Goal: Navigation & Orientation: Understand site structure

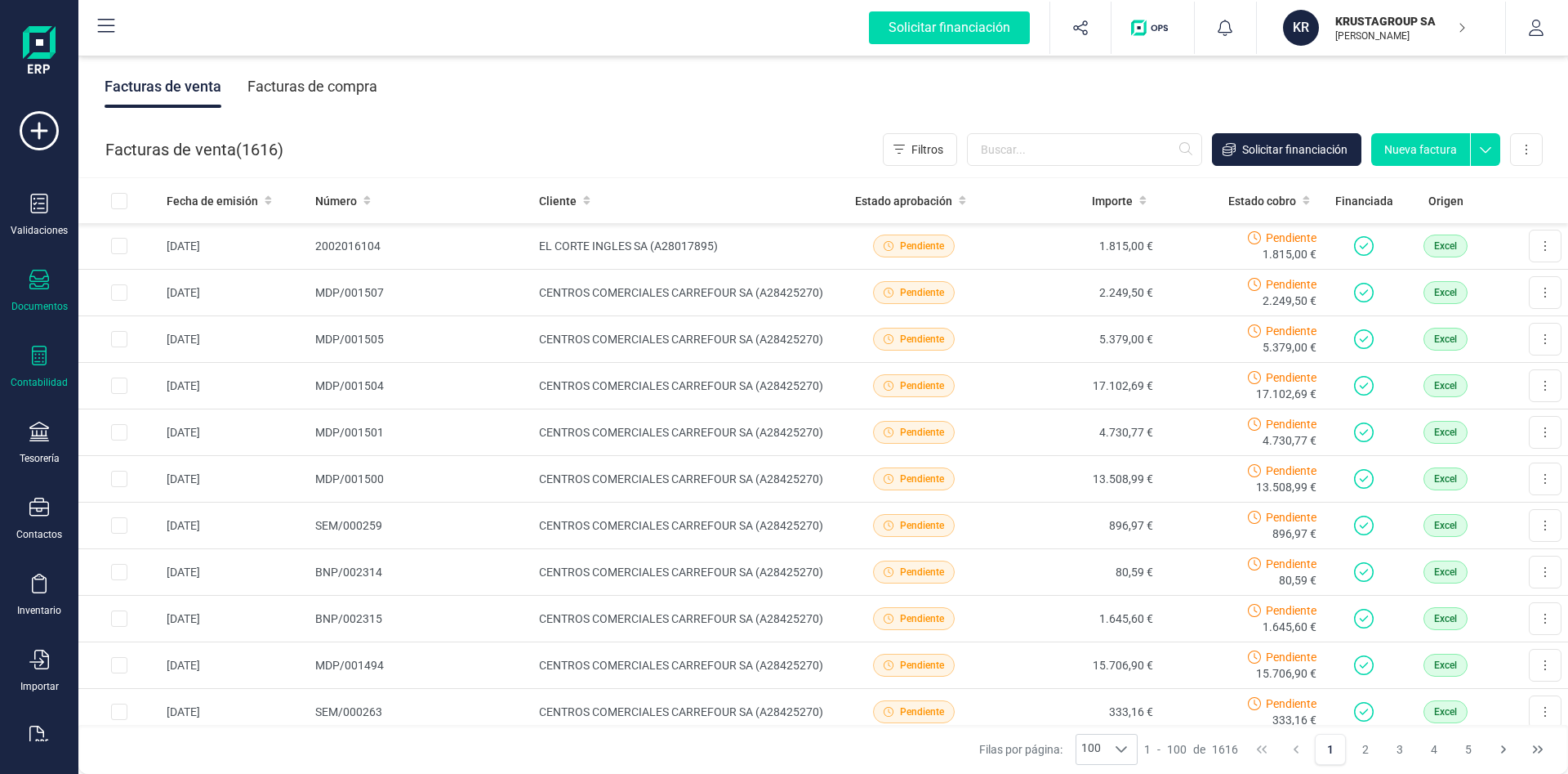
click at [53, 383] on div "Contabilidad" at bounding box center [38, 382] width 57 height 13
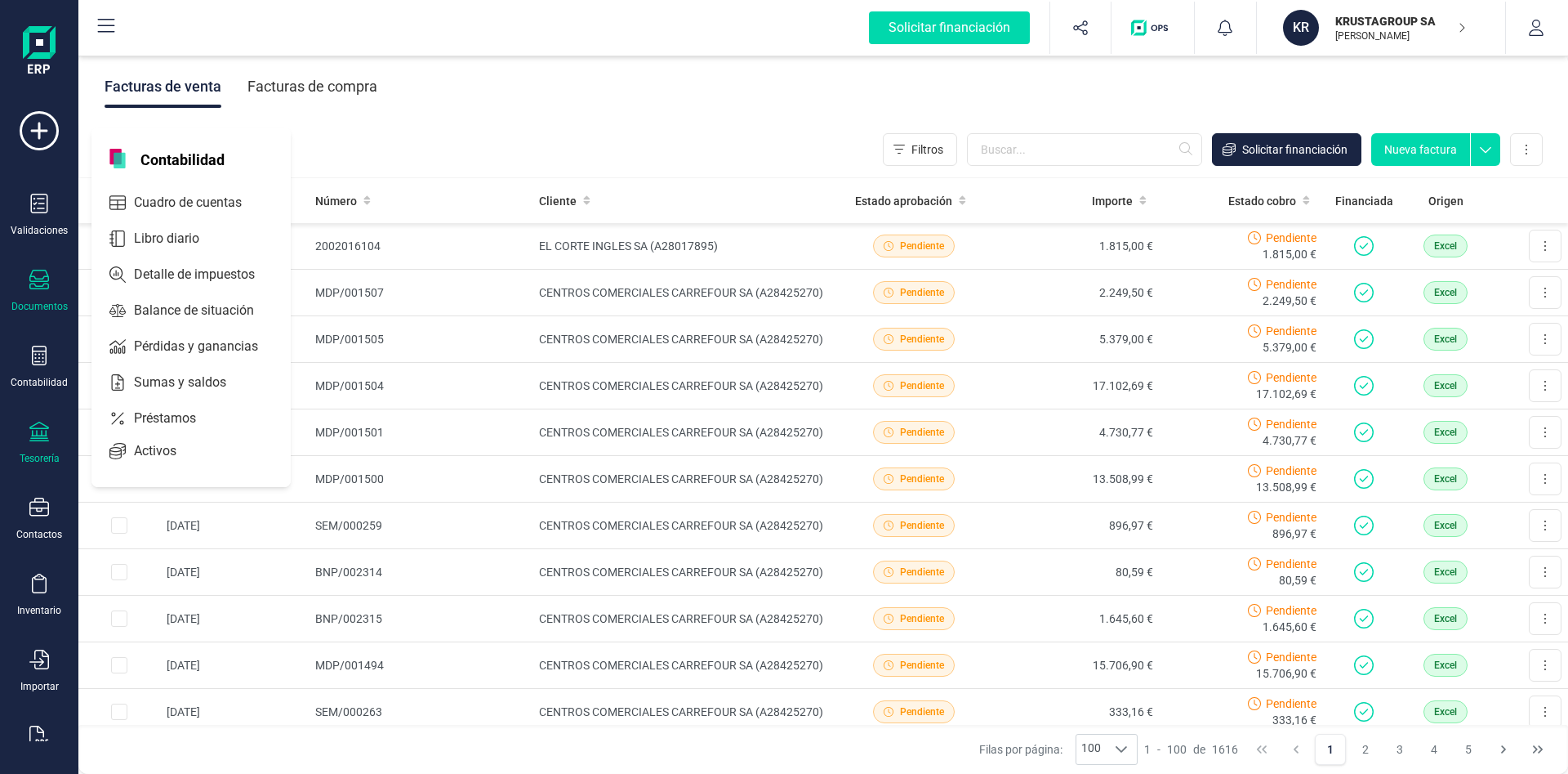
click at [45, 457] on div "Tesorería" at bounding box center [39, 458] width 40 height 13
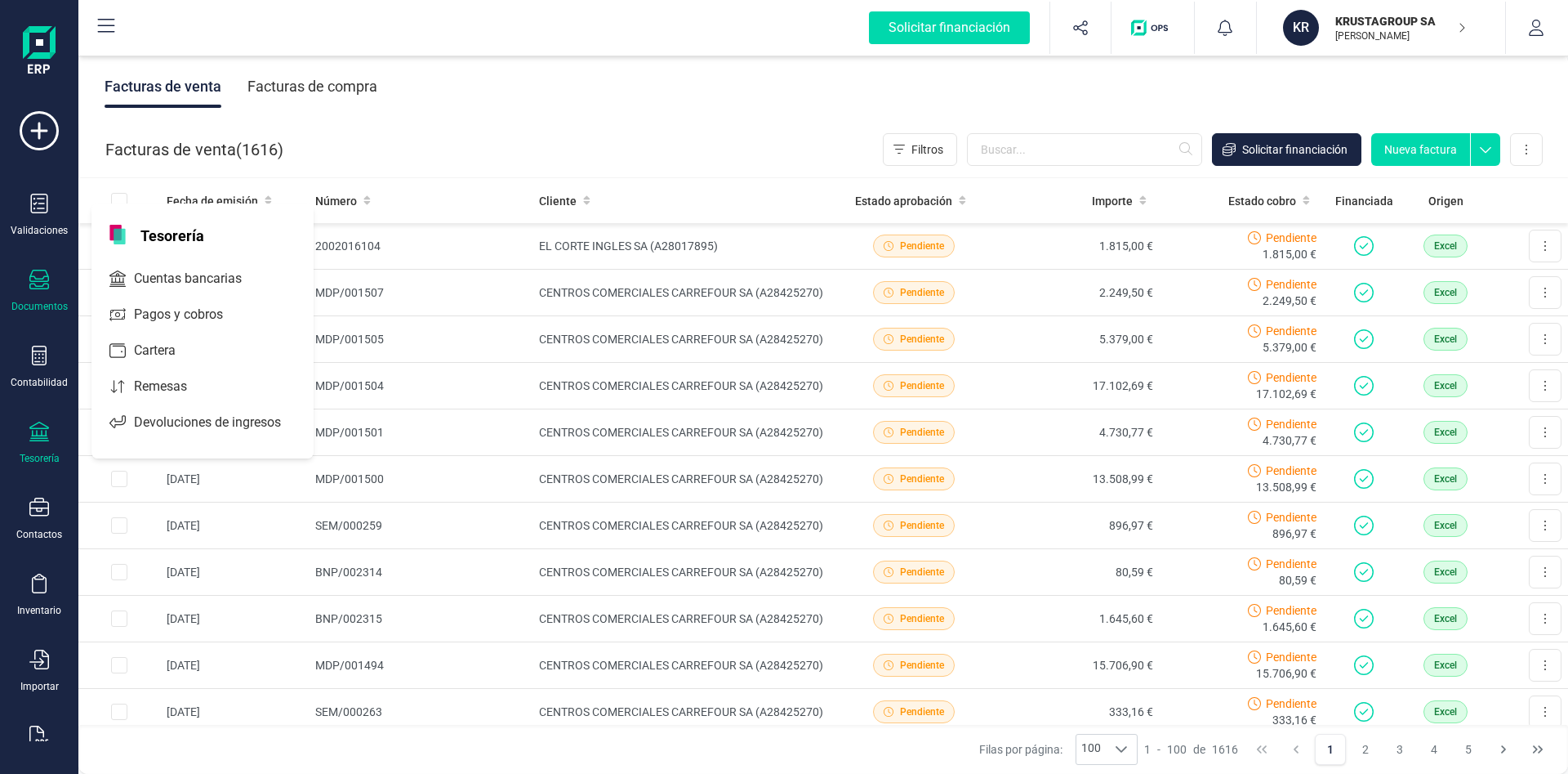
click at [45, 443] on div at bounding box center [38, 433] width 20 height 23
click at [30, 439] on div at bounding box center [38, 433] width 20 height 23
click at [188, 394] on div "Remesas" at bounding box center [202, 386] width 215 height 33
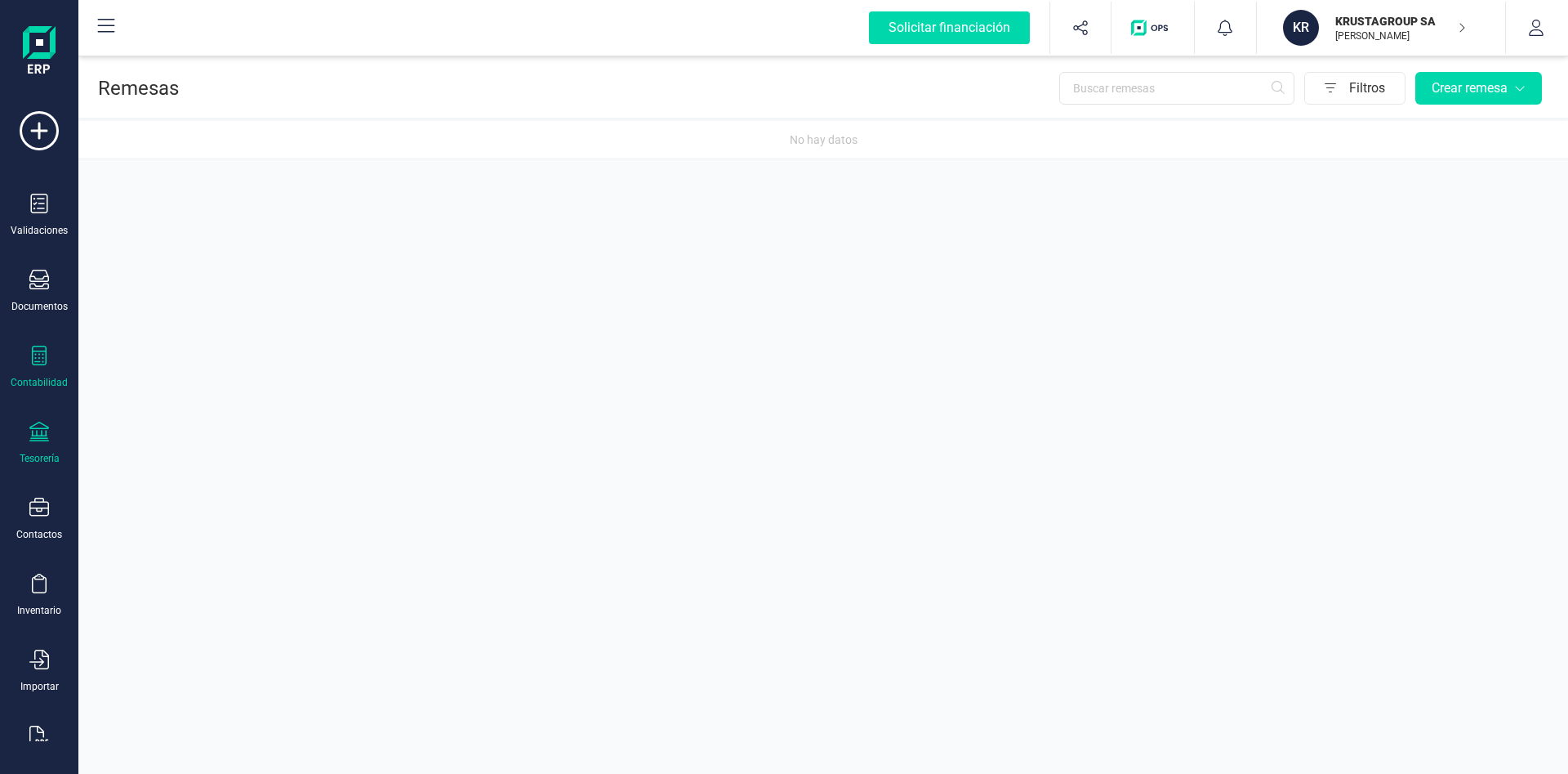
click at [50, 380] on div "Contabilidad" at bounding box center [38, 382] width 57 height 13
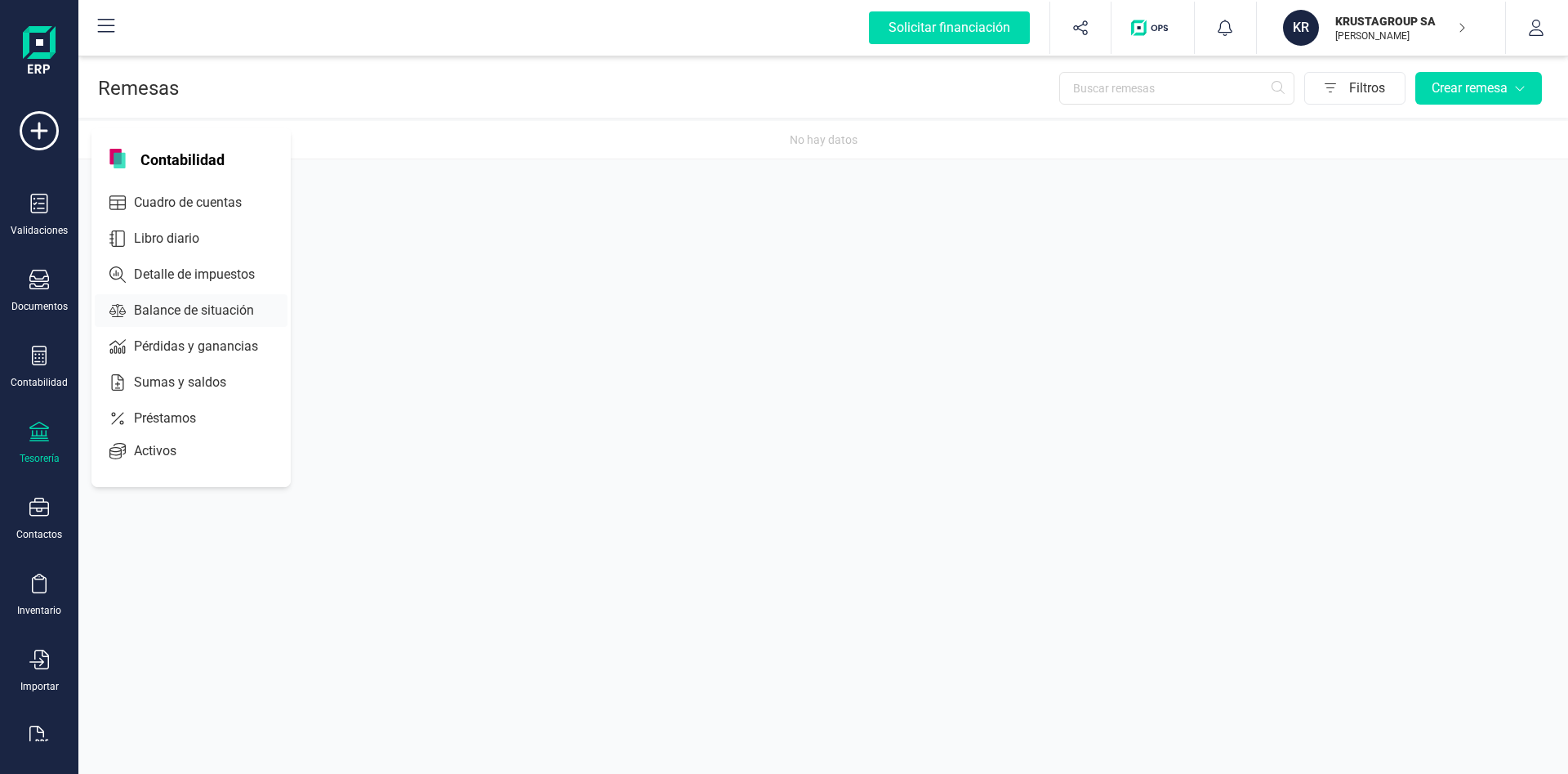
click at [201, 308] on span "Balance de situación" at bounding box center [205, 310] width 156 height 20
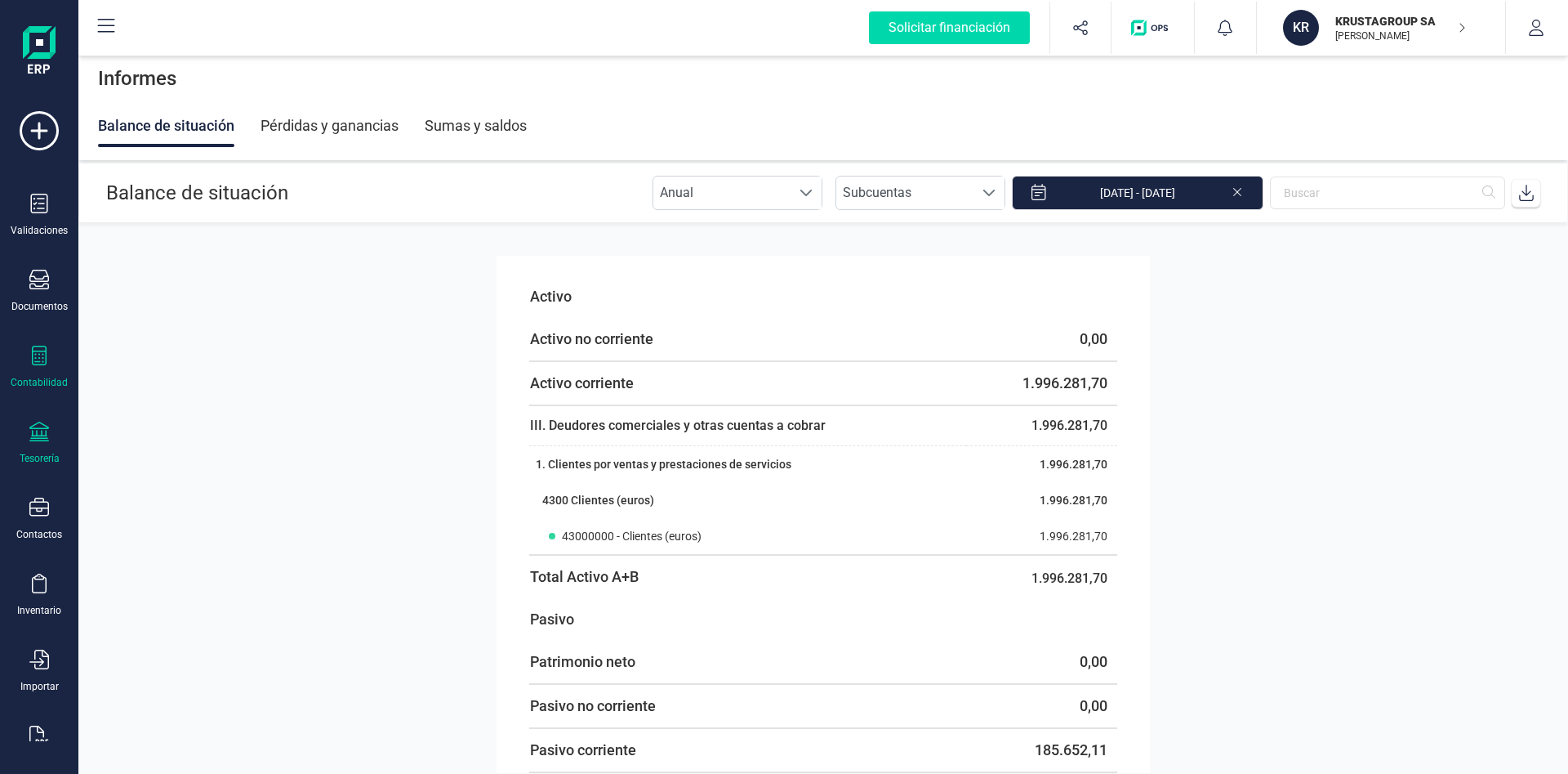
click at [52, 457] on div "Tesorería" at bounding box center [39, 458] width 40 height 13
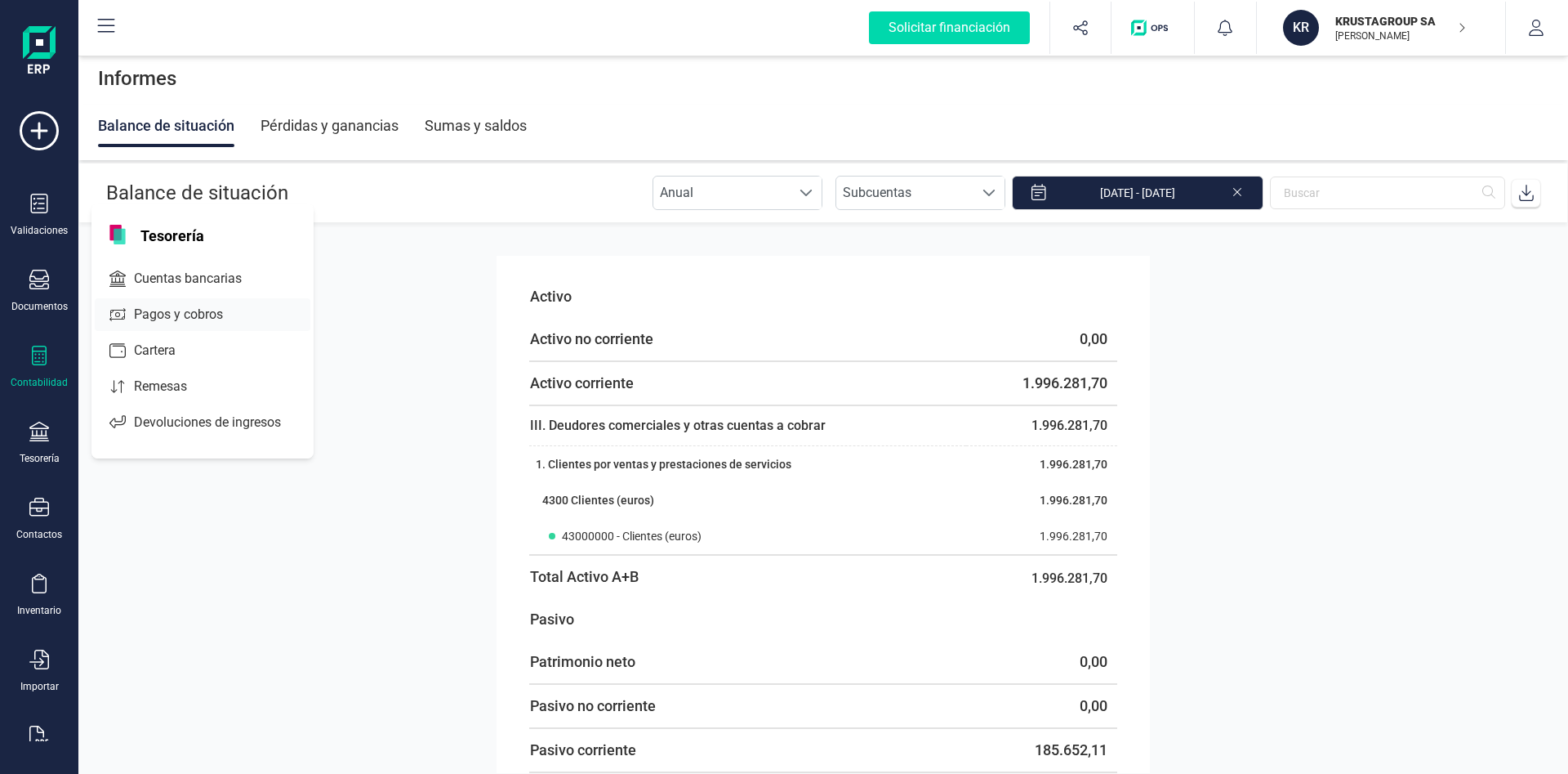
click at [172, 317] on span "Pagos y cobros" at bounding box center [189, 314] width 125 height 20
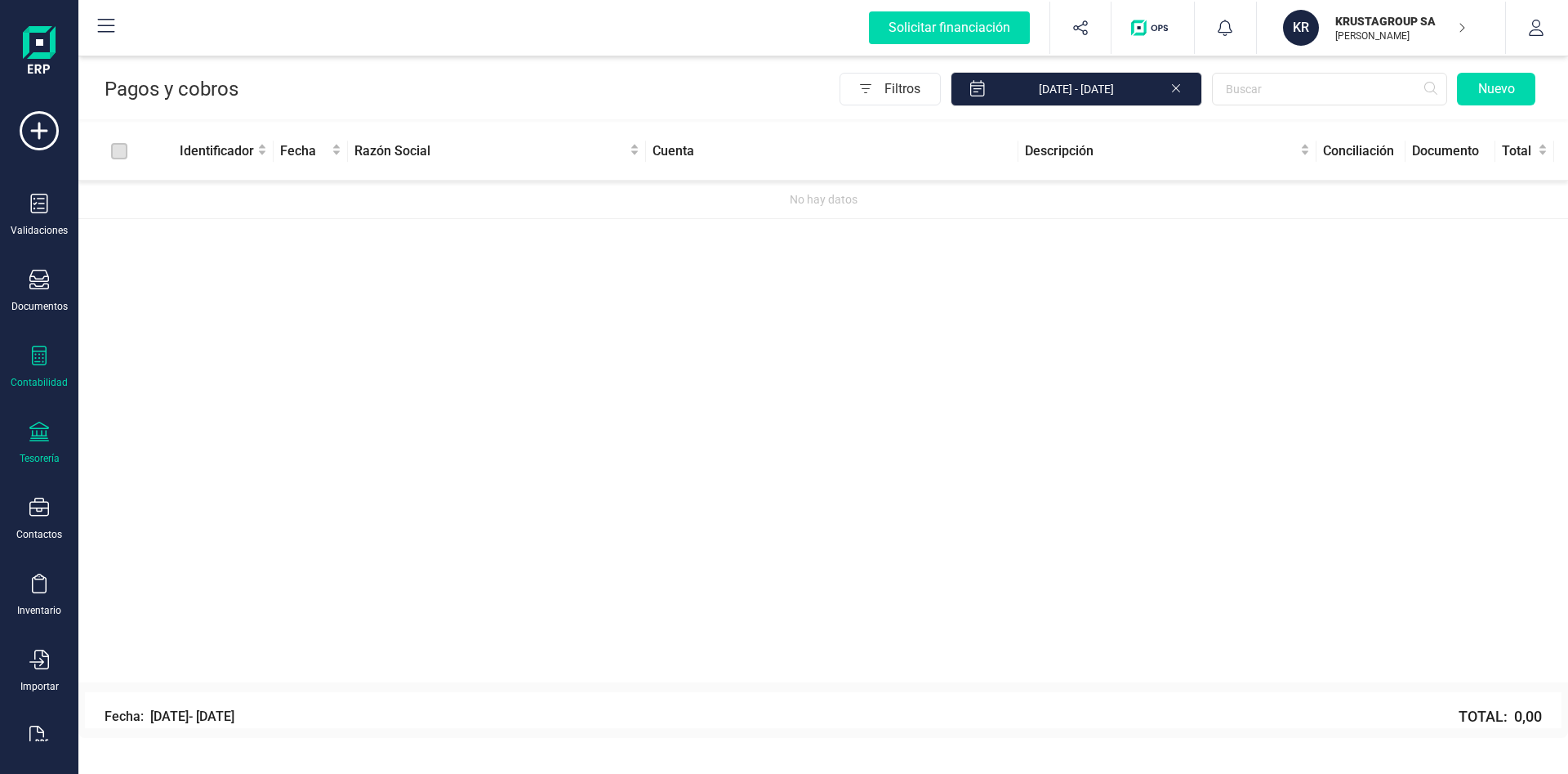
click at [45, 367] on div at bounding box center [38, 357] width 20 height 23
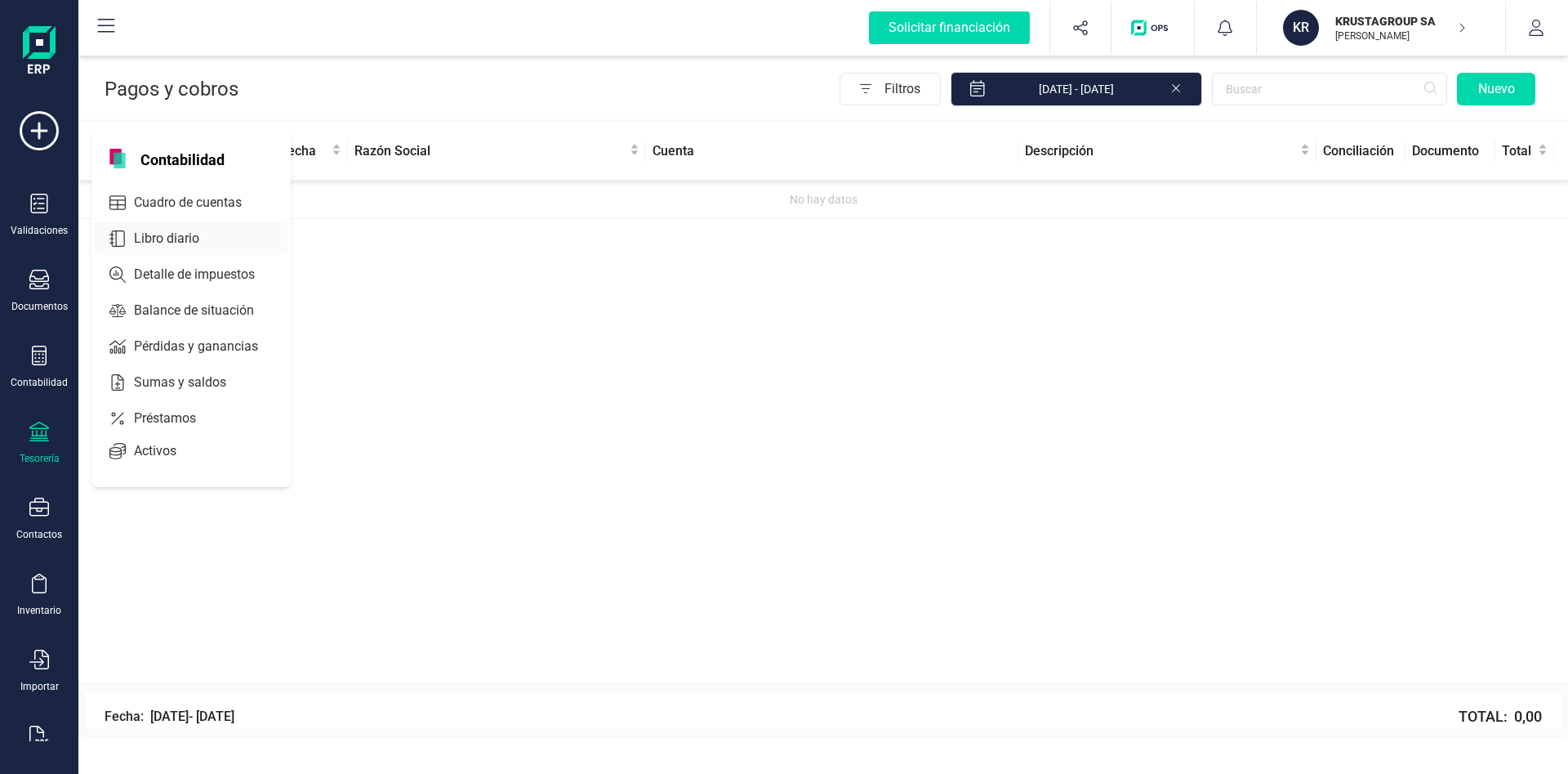
click at [215, 229] on span "Libro diario" at bounding box center [178, 238] width 101 height 20
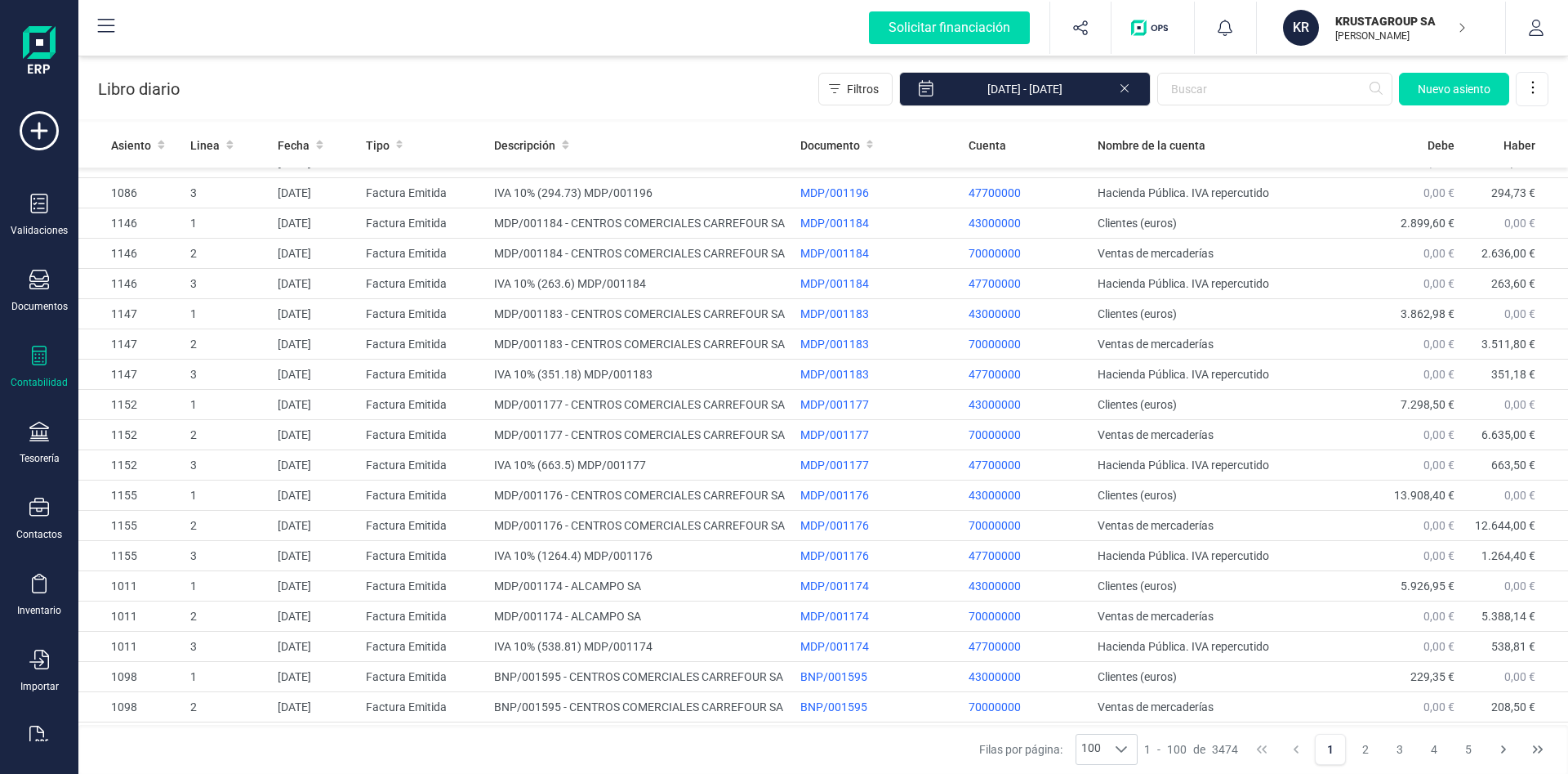
scroll to position [667, 0]
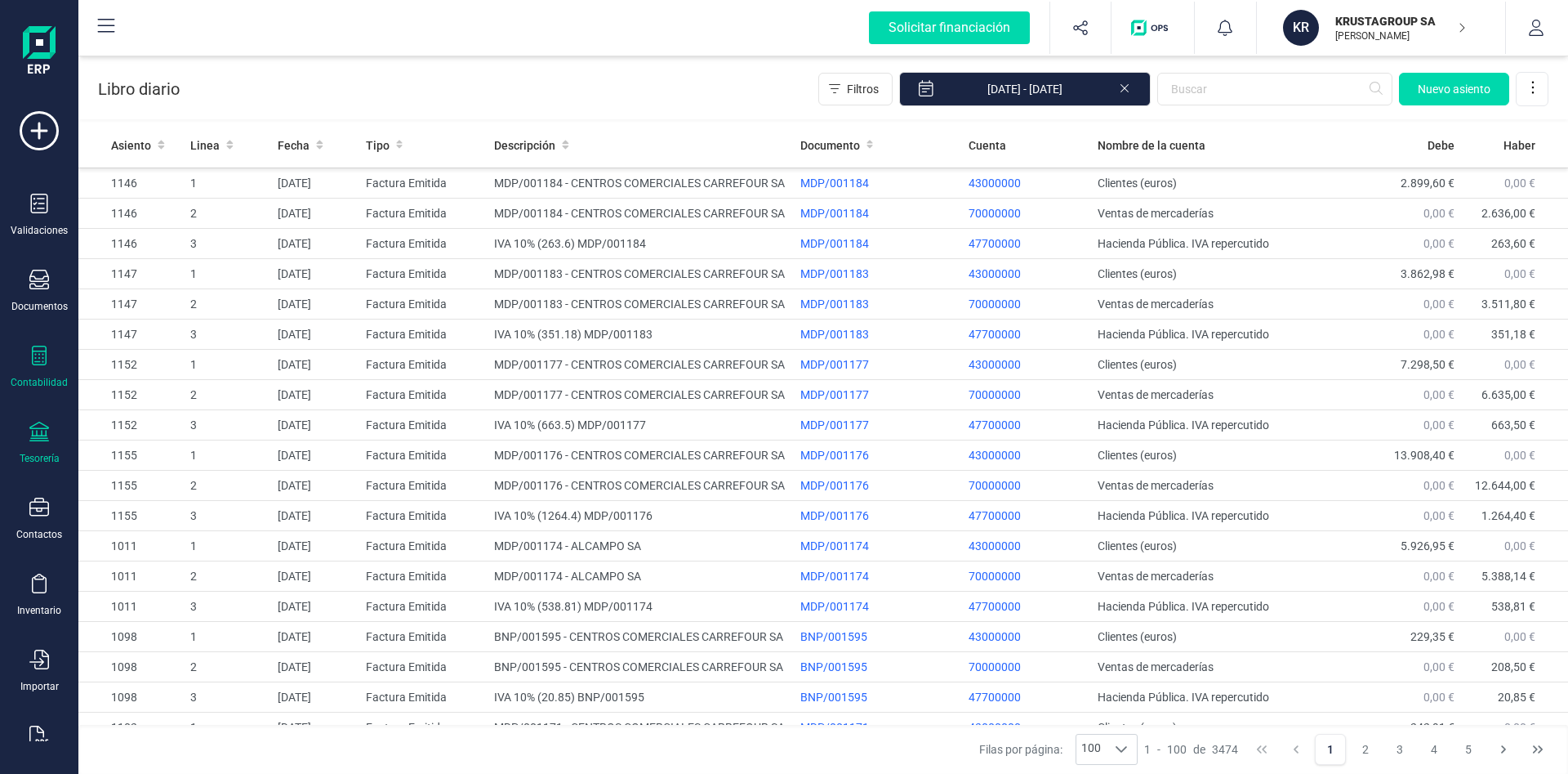
click at [47, 431] on icon at bounding box center [38, 431] width 20 height 20
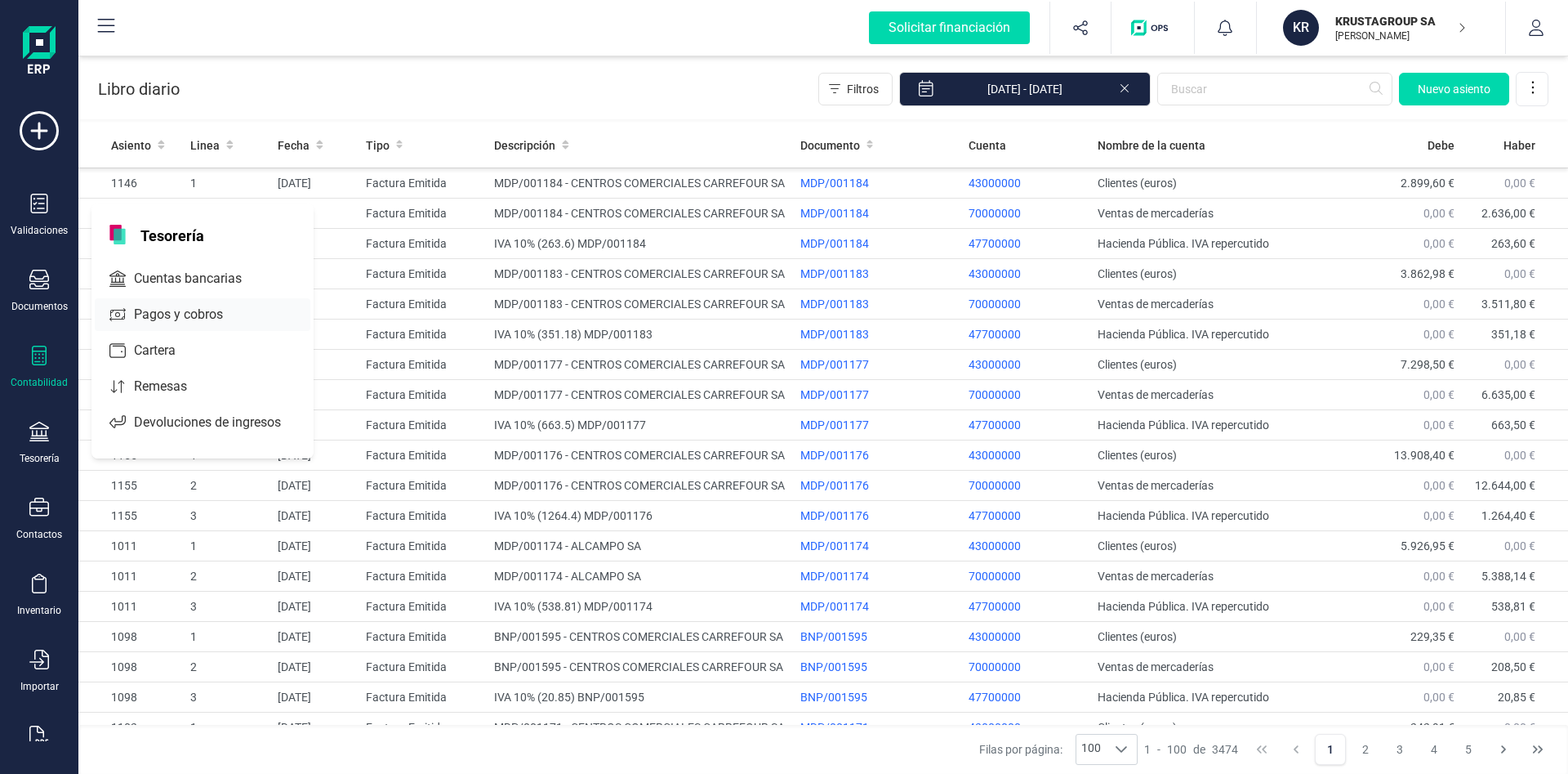
click at [195, 310] on span "Pagos y cobros" at bounding box center [189, 314] width 125 height 20
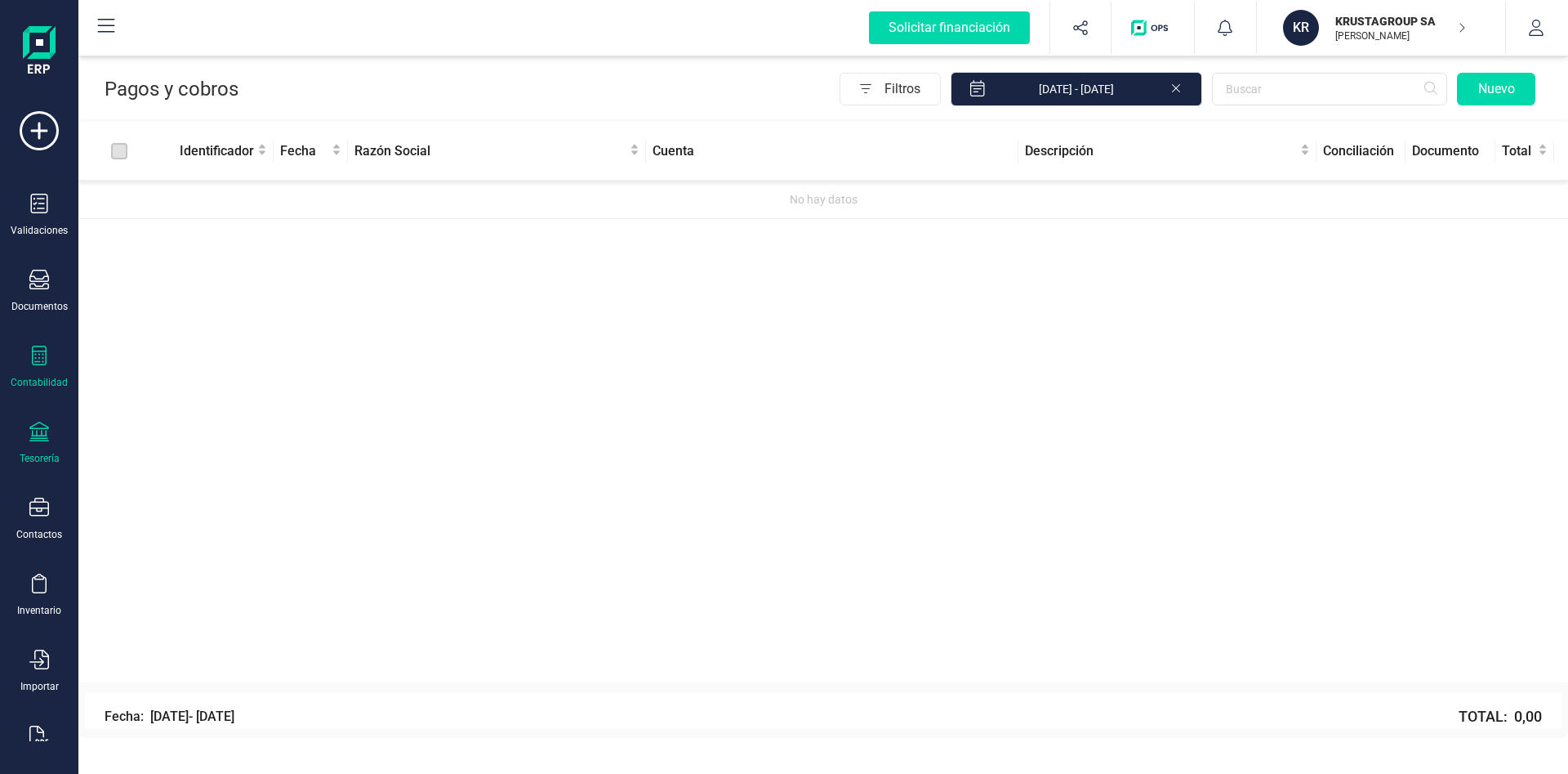
click at [42, 356] on icon at bounding box center [39, 355] width 15 height 20
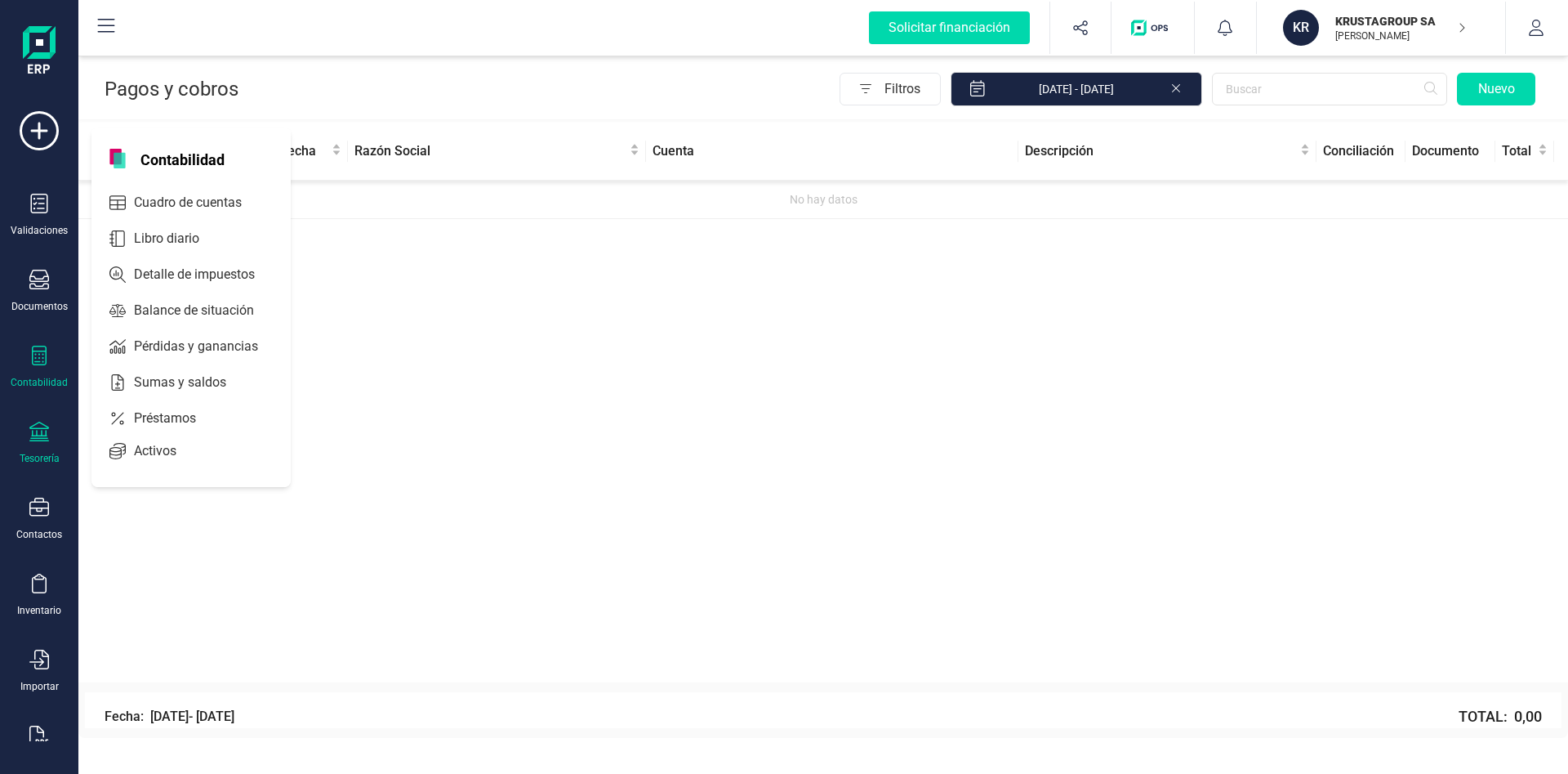
click at [21, 367] on div "Contabilidad" at bounding box center [39, 367] width 66 height 43
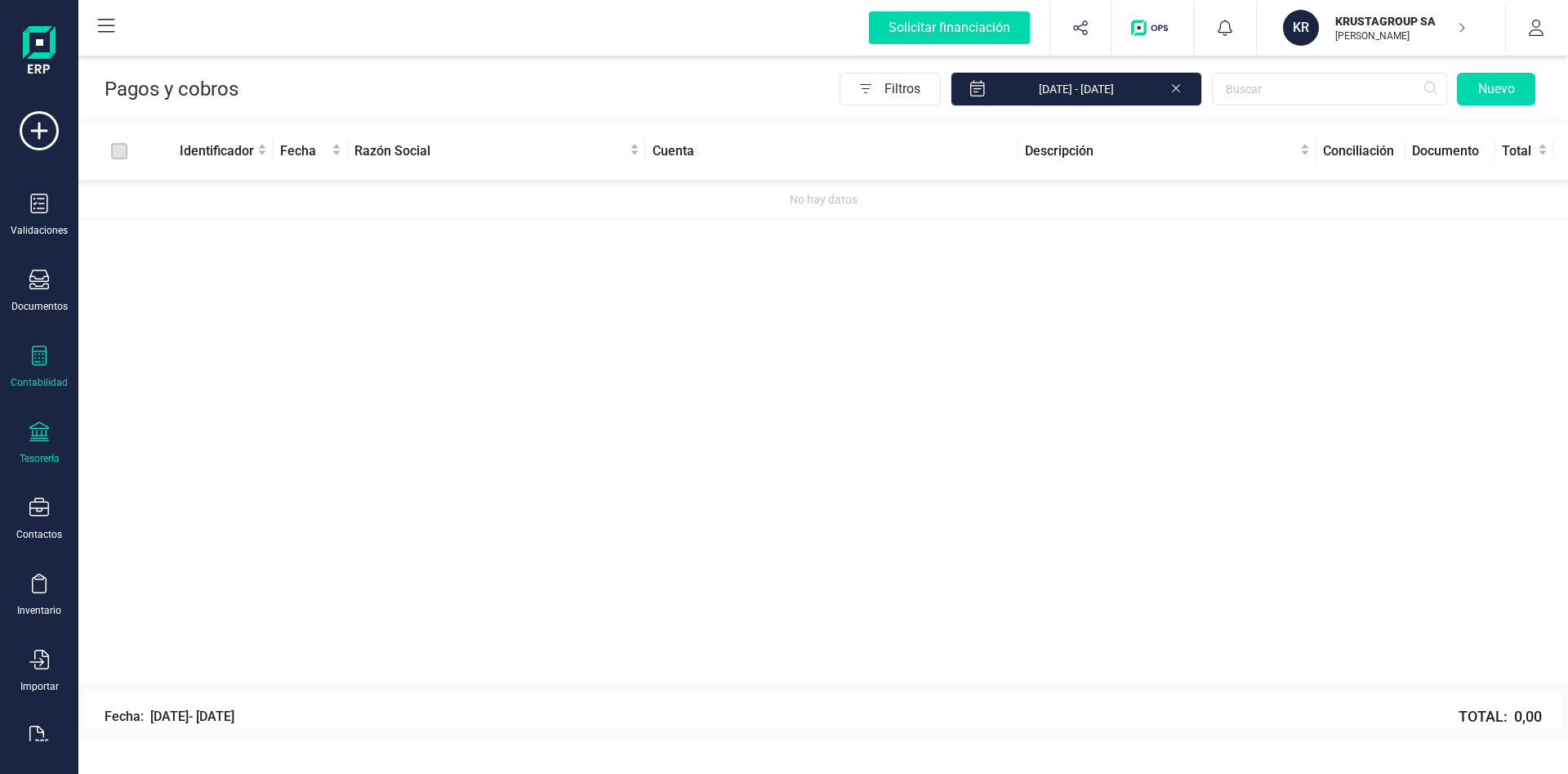
click at [34, 369] on div "Contabilidad" at bounding box center [39, 367] width 66 height 43
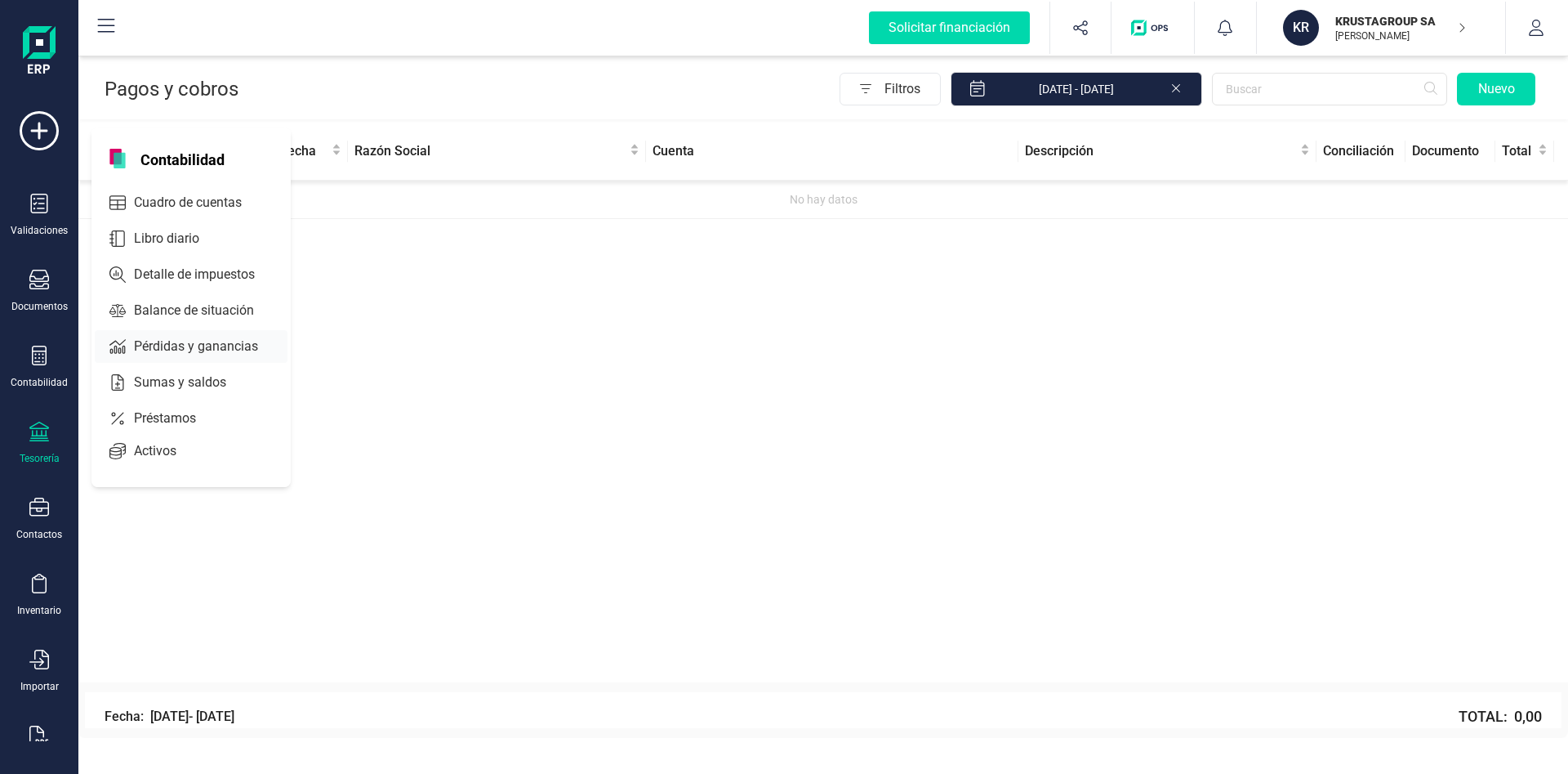
click at [182, 336] on span "Pérdidas y ganancias" at bounding box center [207, 346] width 160 height 20
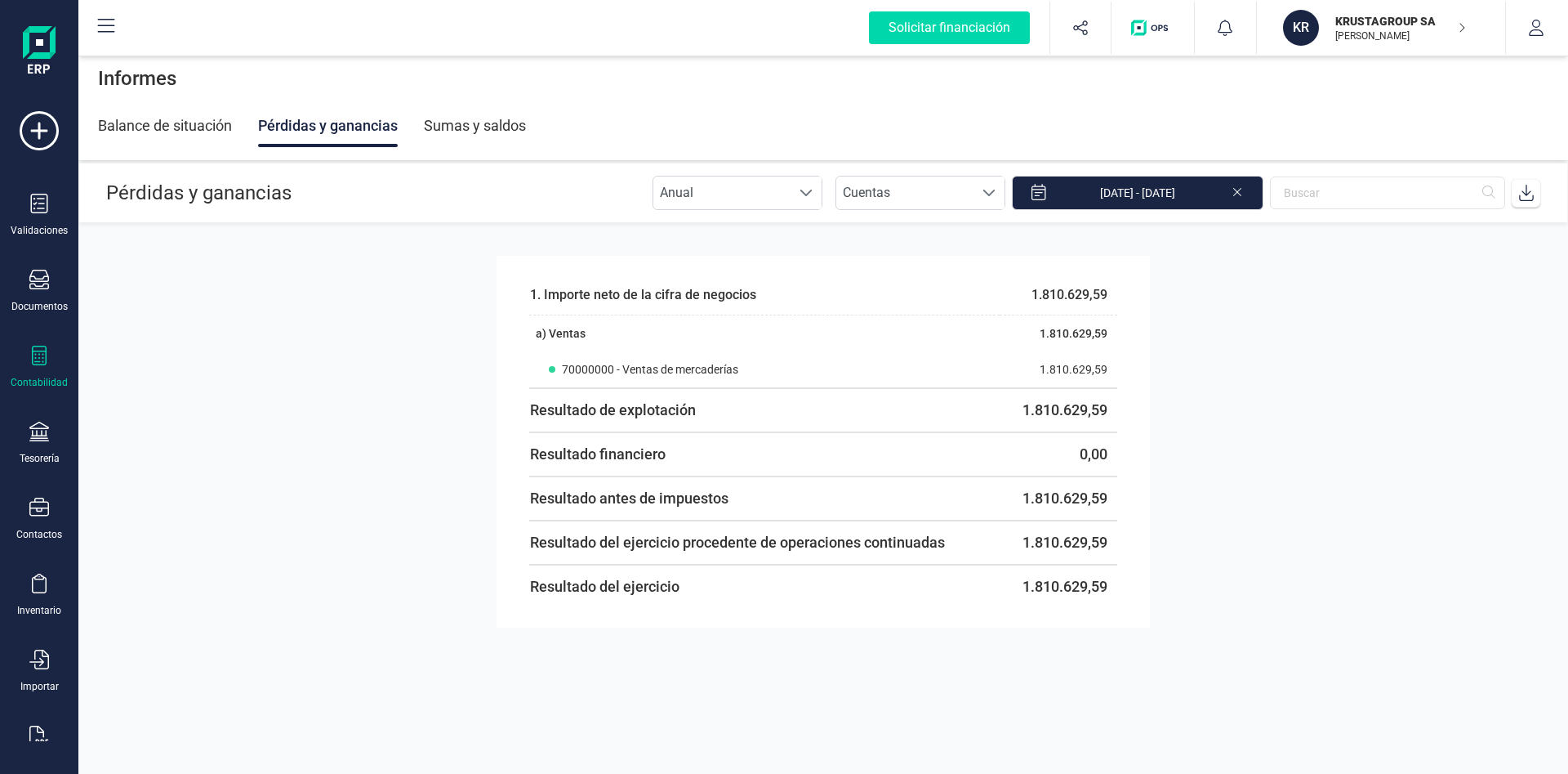
click at [50, 365] on div "Contabilidad" at bounding box center [39, 367] width 66 height 43
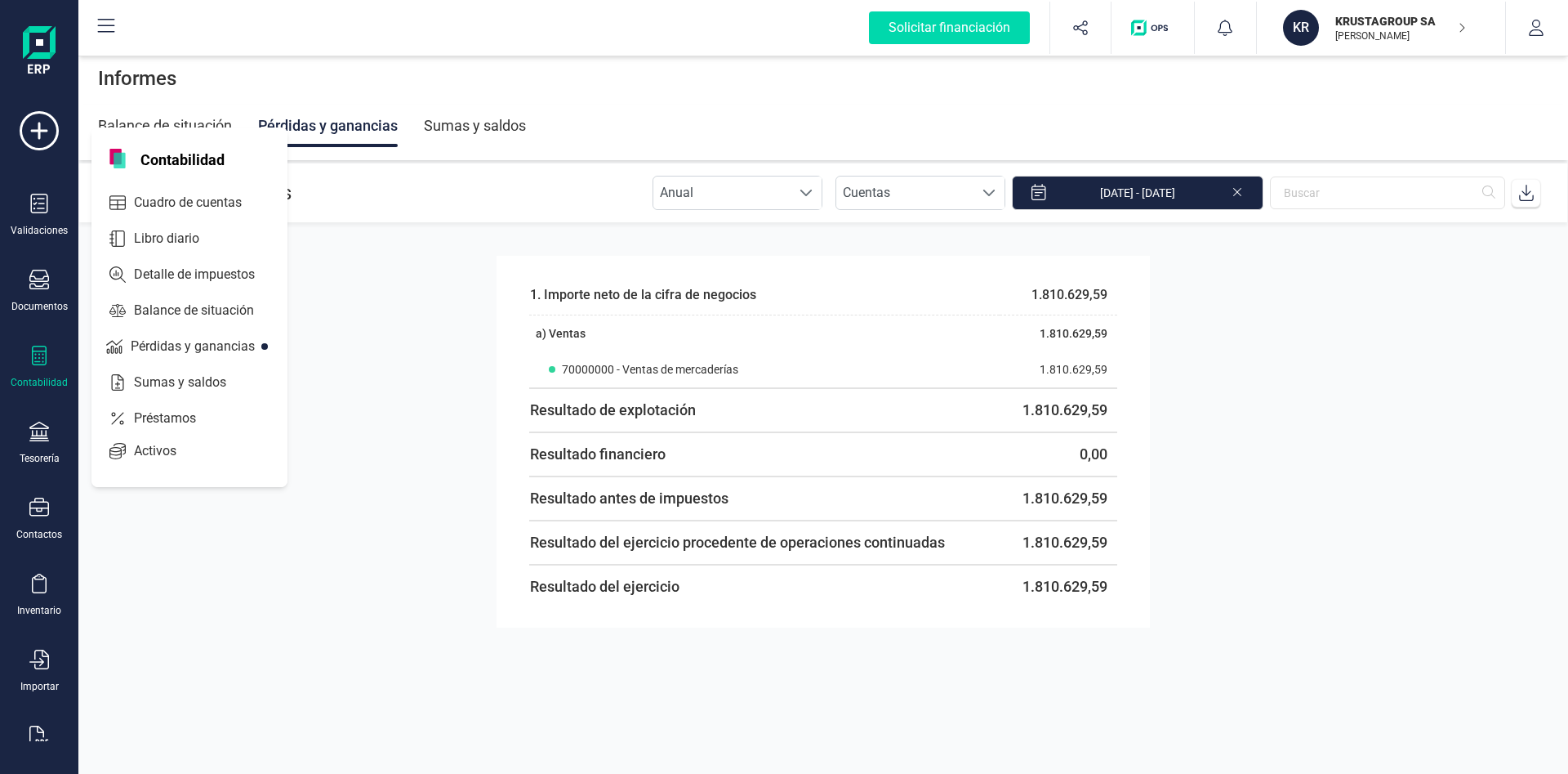
click at [1164, 34] on img "button" at bounding box center [1153, 27] width 43 height 16
